Goal: Information Seeking & Learning: Check status

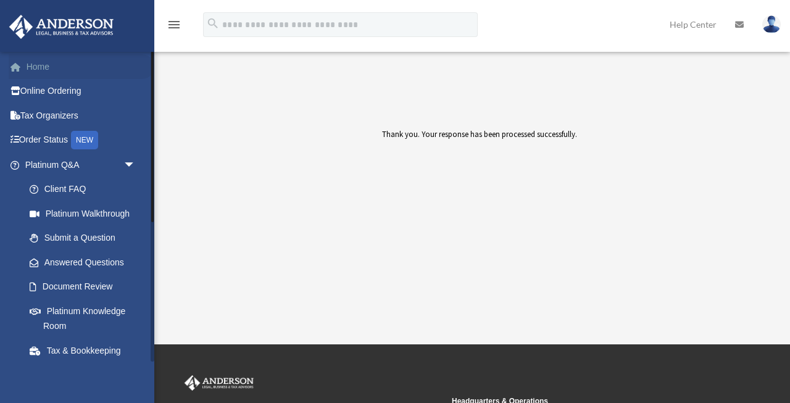
click at [59, 65] on link "Home" at bounding box center [82, 66] width 146 height 25
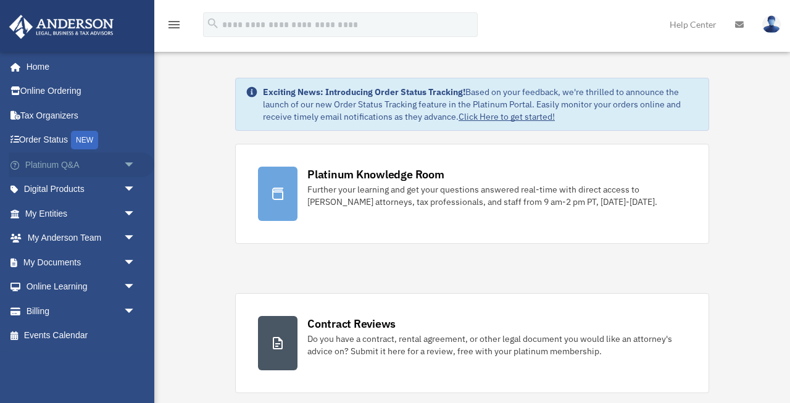
click at [128, 165] on span "arrow_drop_down" at bounding box center [135, 164] width 25 height 25
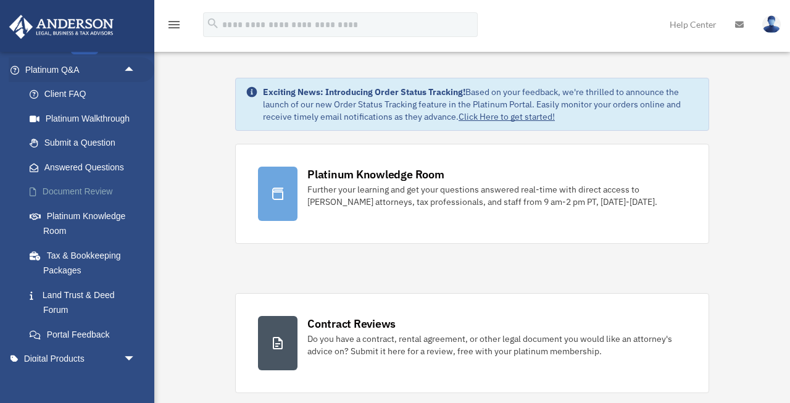
scroll to position [91, 0]
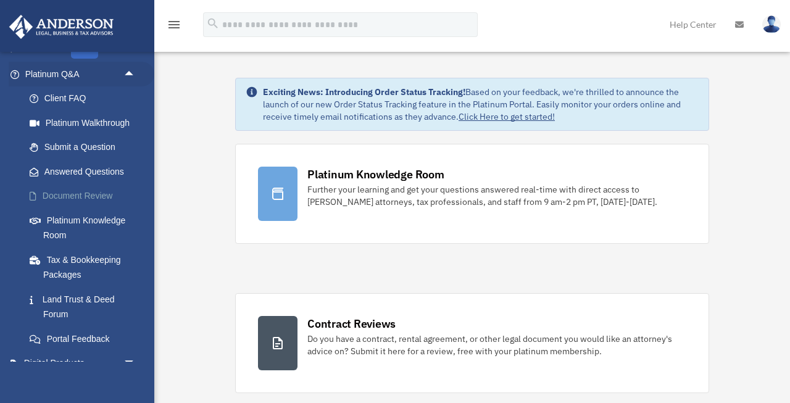
click at [93, 193] on link "Document Review" at bounding box center [85, 196] width 137 height 25
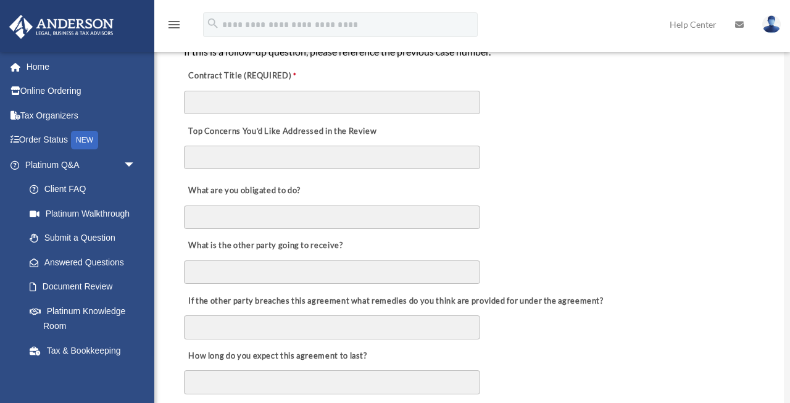
scroll to position [411, 0]
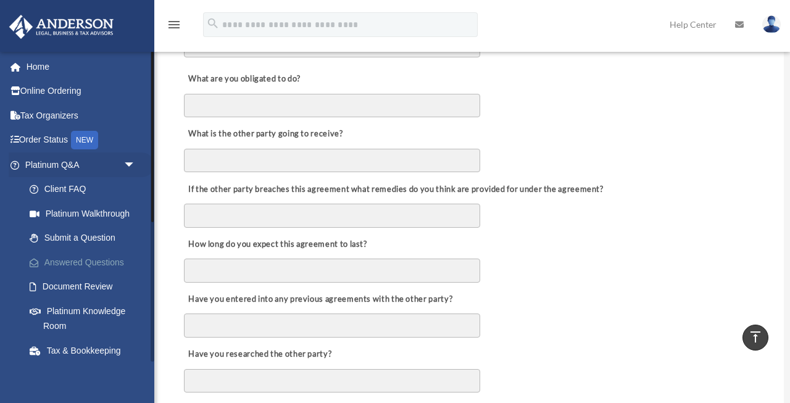
click at [98, 260] on link "Answered Questions" at bounding box center [85, 262] width 137 height 25
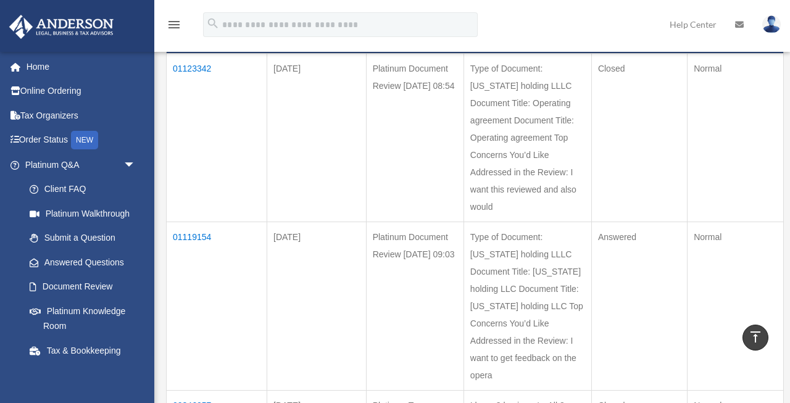
scroll to position [153, 0]
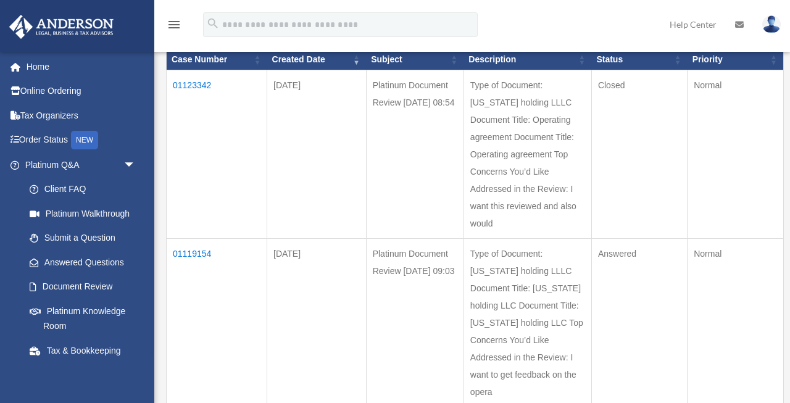
click at [187, 87] on td "01123342" at bounding box center [217, 154] width 101 height 169
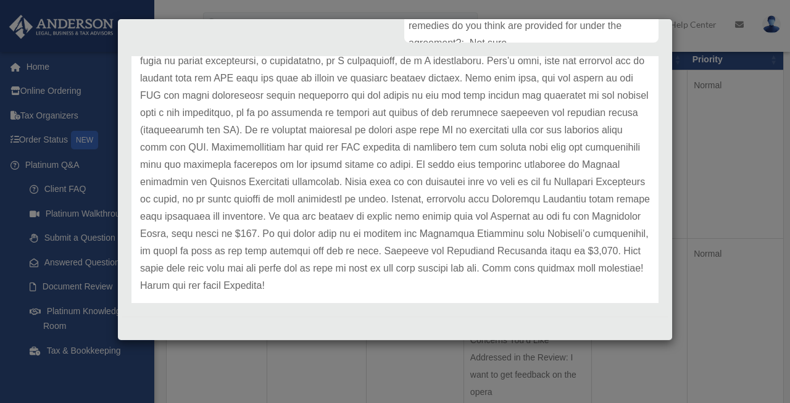
scroll to position [238, 0]
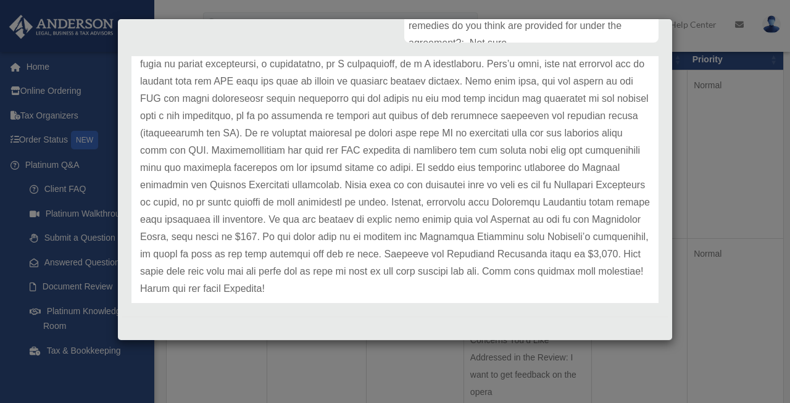
click at [718, 270] on div "Case Detail × Platinum Document Review 09/25/2025 08:54 Case Number 01123342 Cr…" at bounding box center [395, 201] width 790 height 403
